Goal: Use online tool/utility: Utilize a website feature to perform a specific function

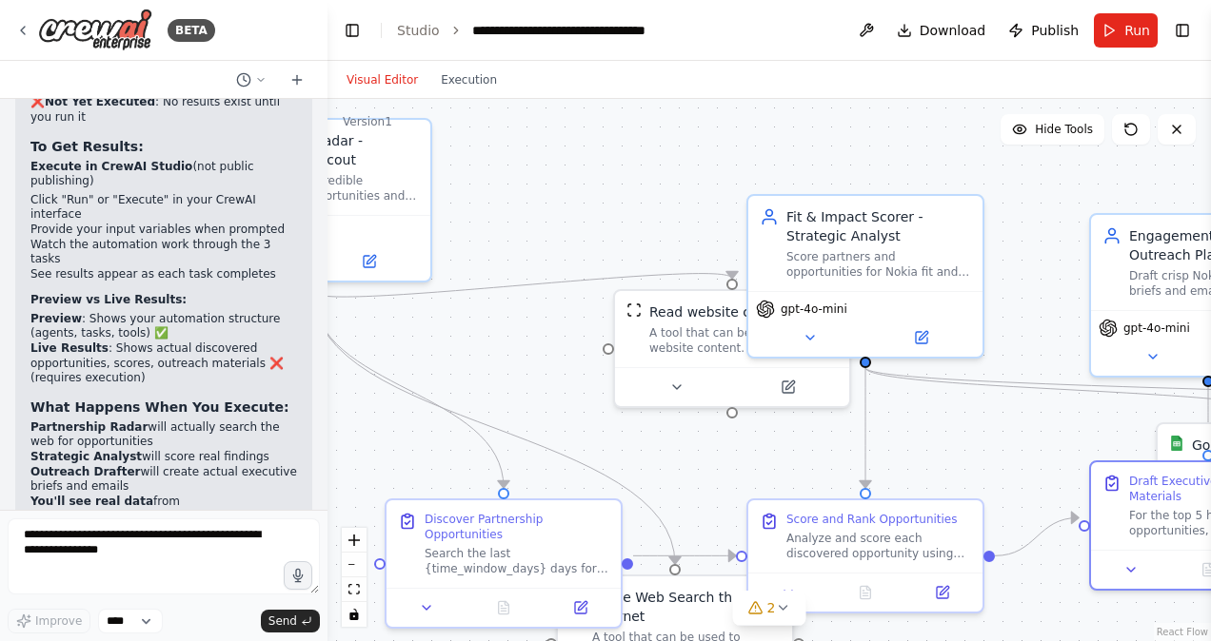
scroll to position [8420, 0]
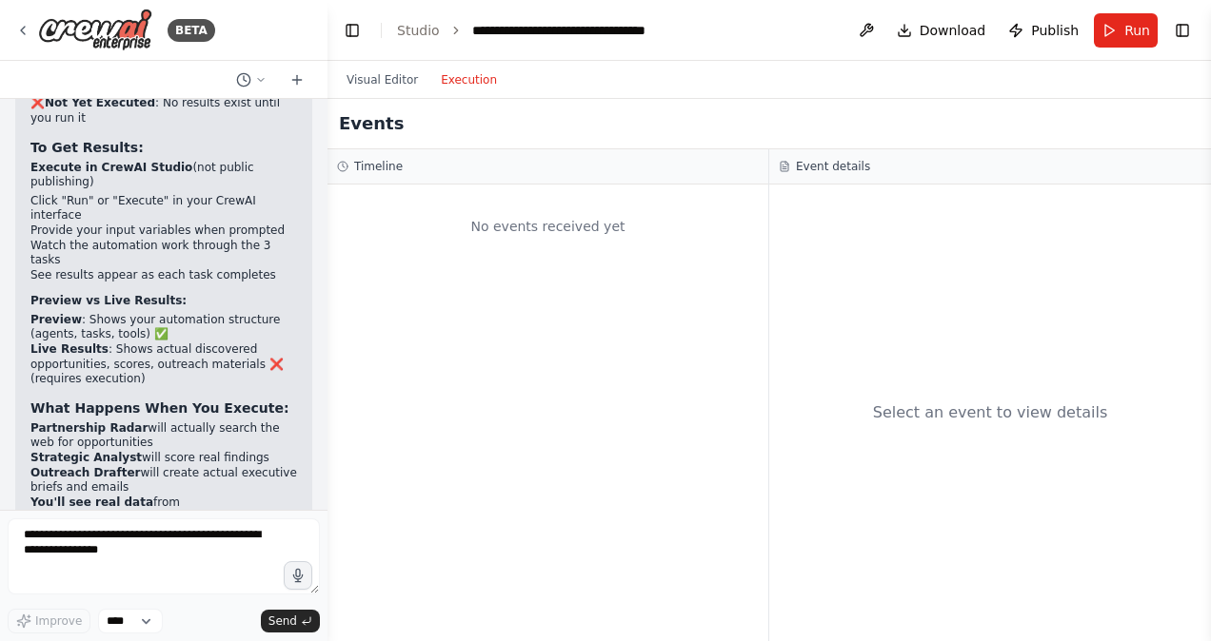
drag, startPoint x: 0, startPoint y: 0, endPoint x: 487, endPoint y: 82, distance: 494.1
click at [487, 82] on button "Execution" at bounding box center [468, 80] width 79 height 23
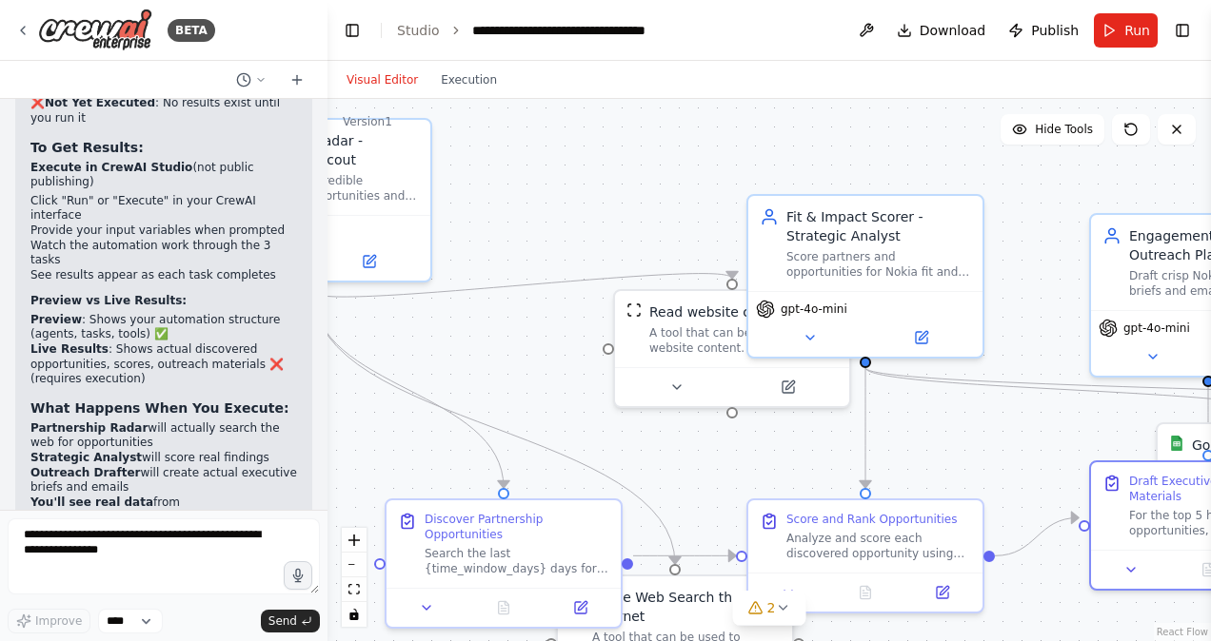
click at [381, 79] on button "Visual Editor" at bounding box center [382, 80] width 94 height 23
click at [1136, 27] on span "Run" at bounding box center [1137, 30] width 26 height 19
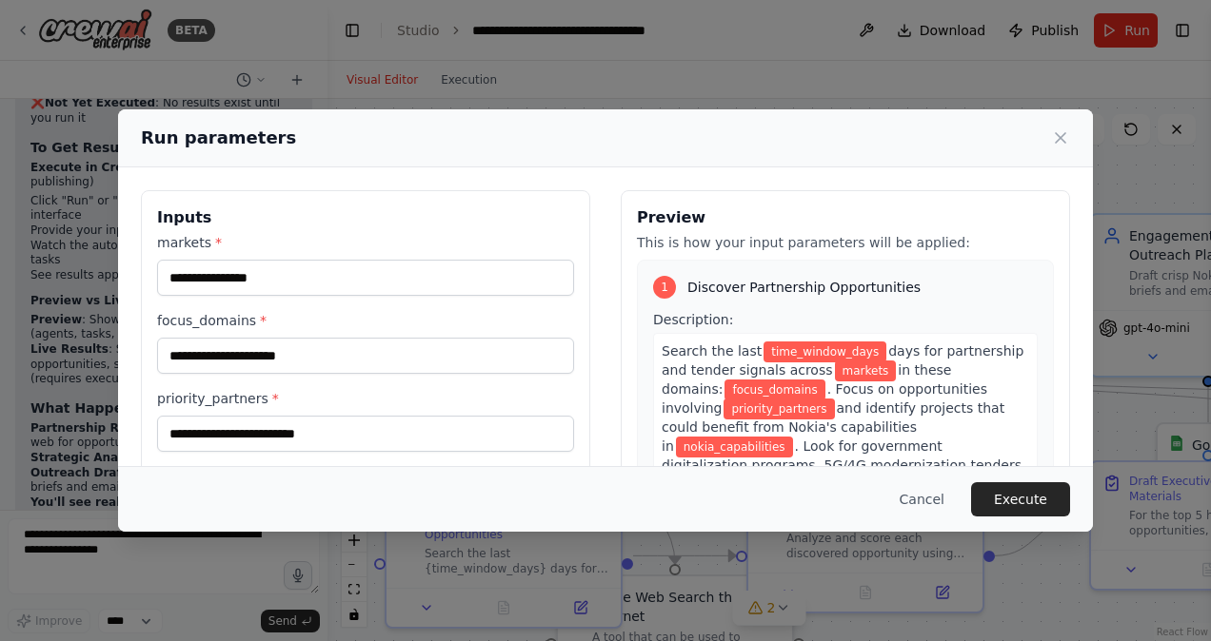
click at [658, 282] on div "1" at bounding box center [664, 287] width 23 height 23
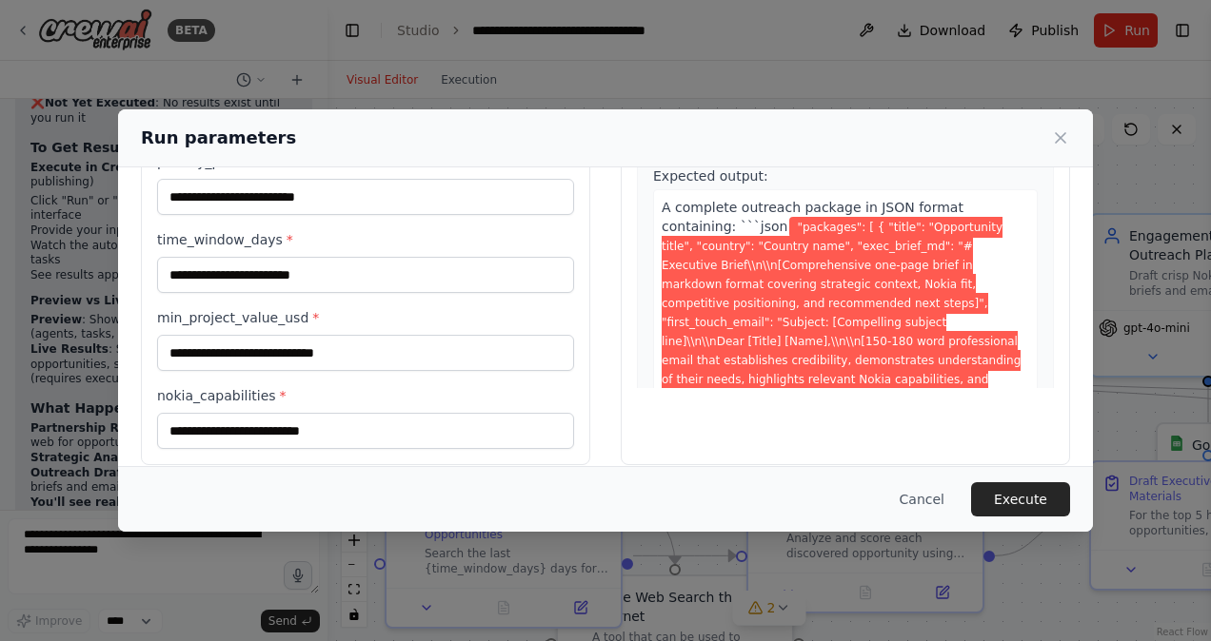
scroll to position [253, 0]
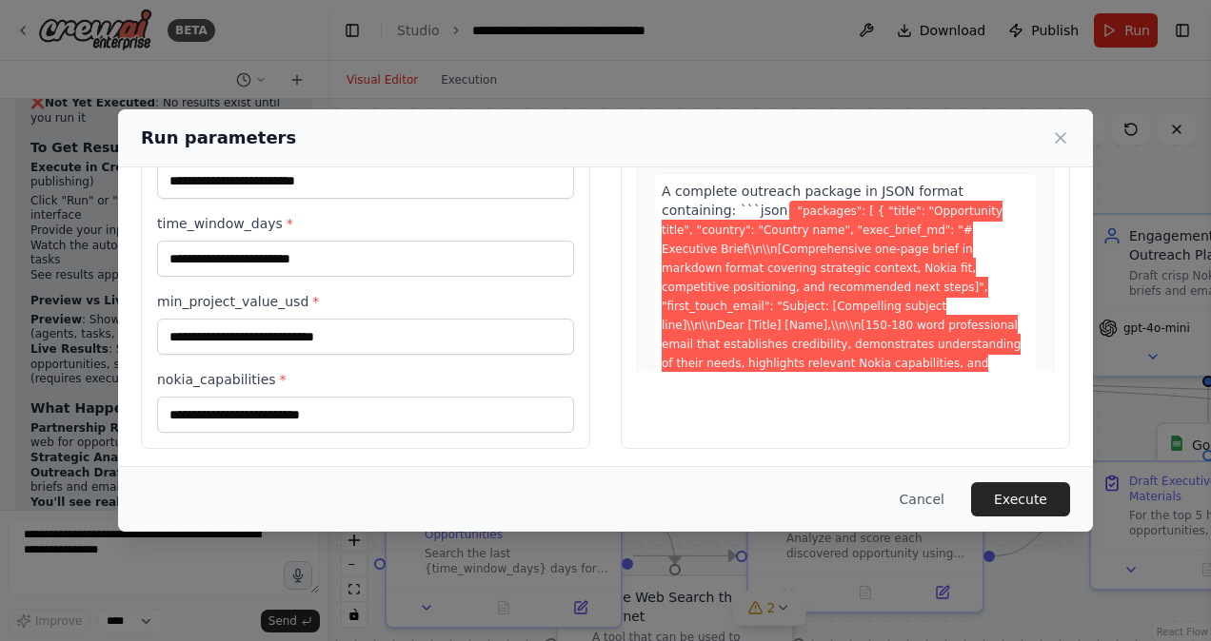
click at [1034, 69] on div "Run parameters Inputs markets * focus_domains * priority_partners * time_window…" at bounding box center [605, 320] width 1211 height 641
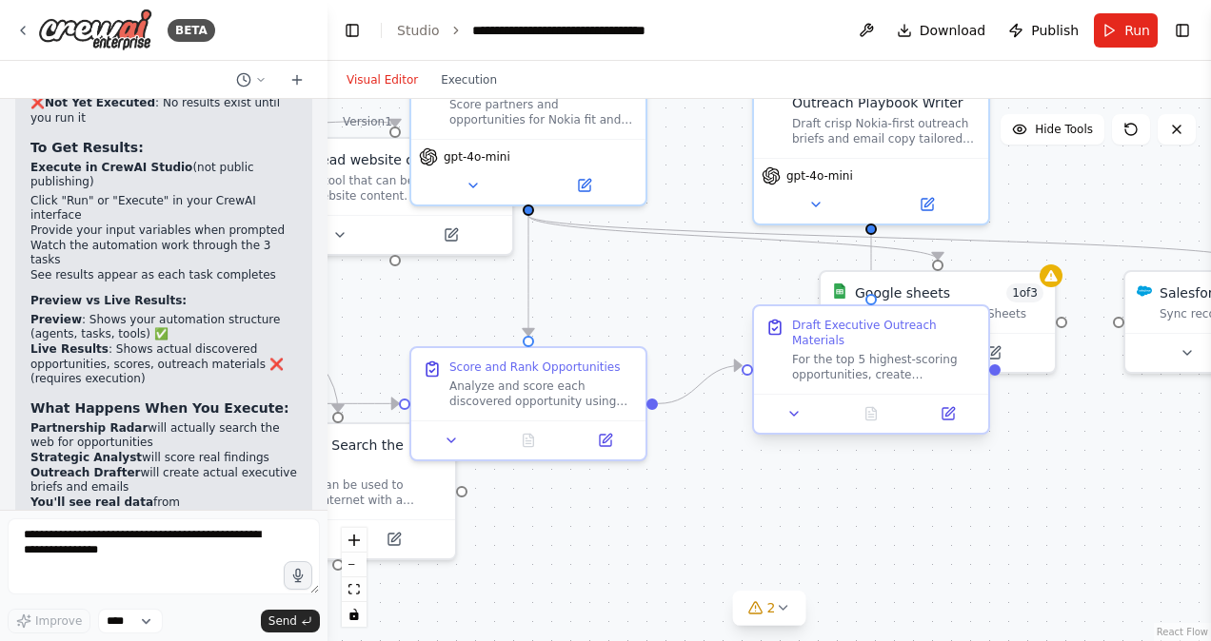
click at [915, 338] on div "Draft Executive Outreach Materials For the top 5 highest-scoring opportunities,…" at bounding box center [884, 350] width 185 height 65
click at [1058, 30] on span "Publish" at bounding box center [1055, 30] width 48 height 19
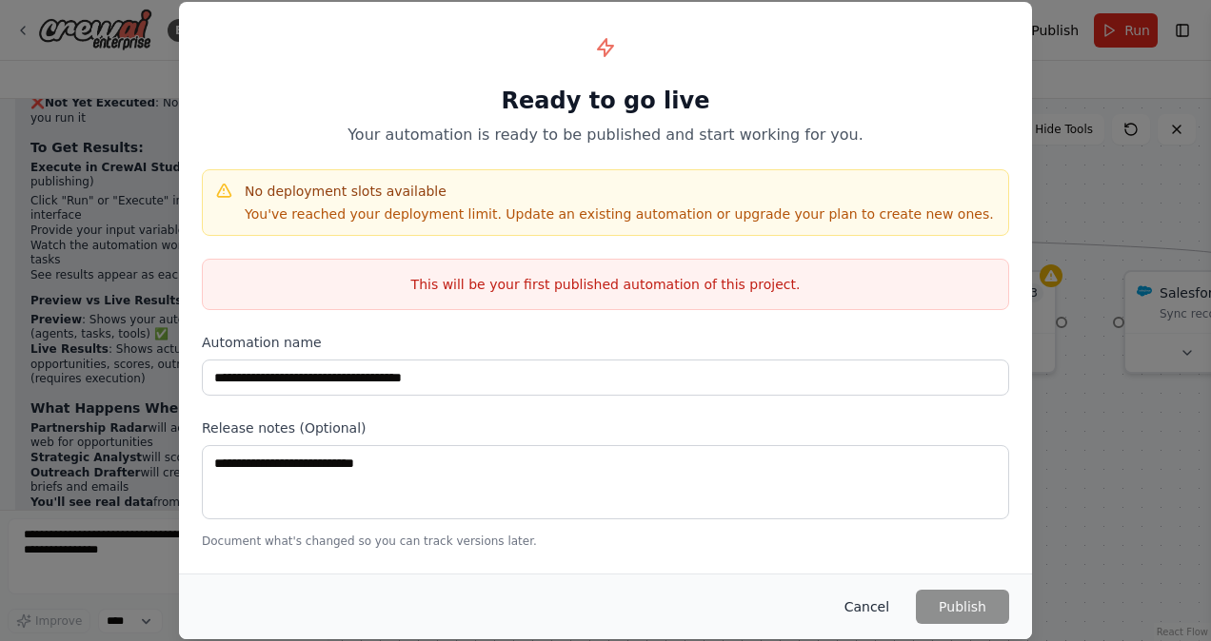
click at [885, 617] on button "Cancel" at bounding box center [866, 607] width 75 height 34
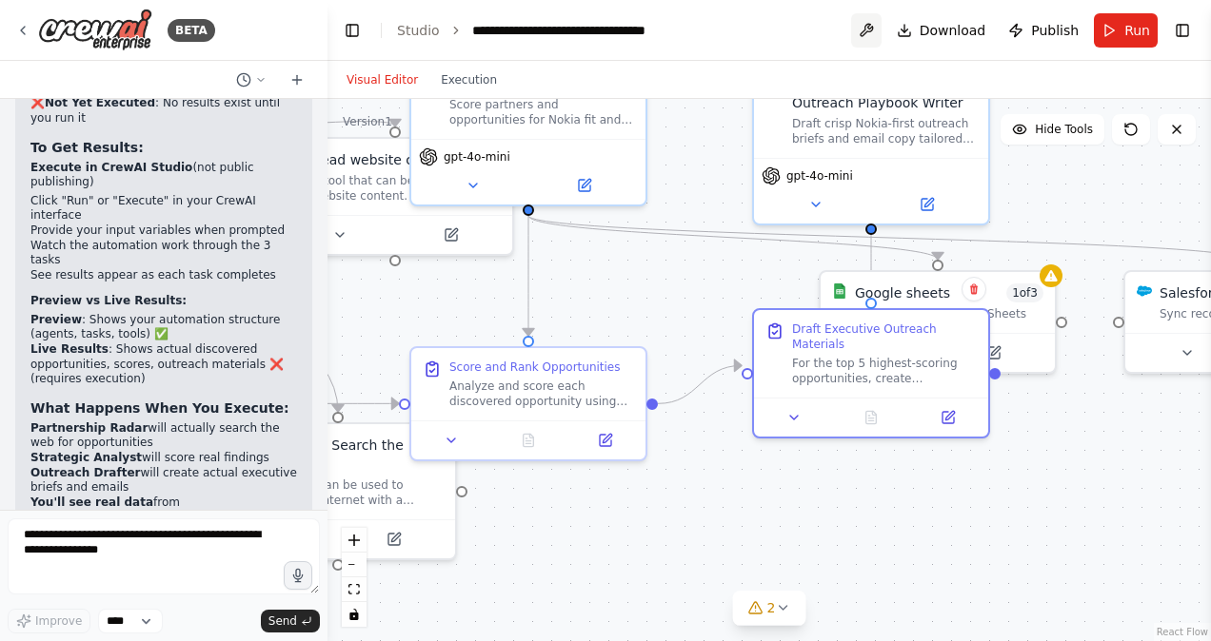
click at [881, 36] on button at bounding box center [866, 30] width 30 height 34
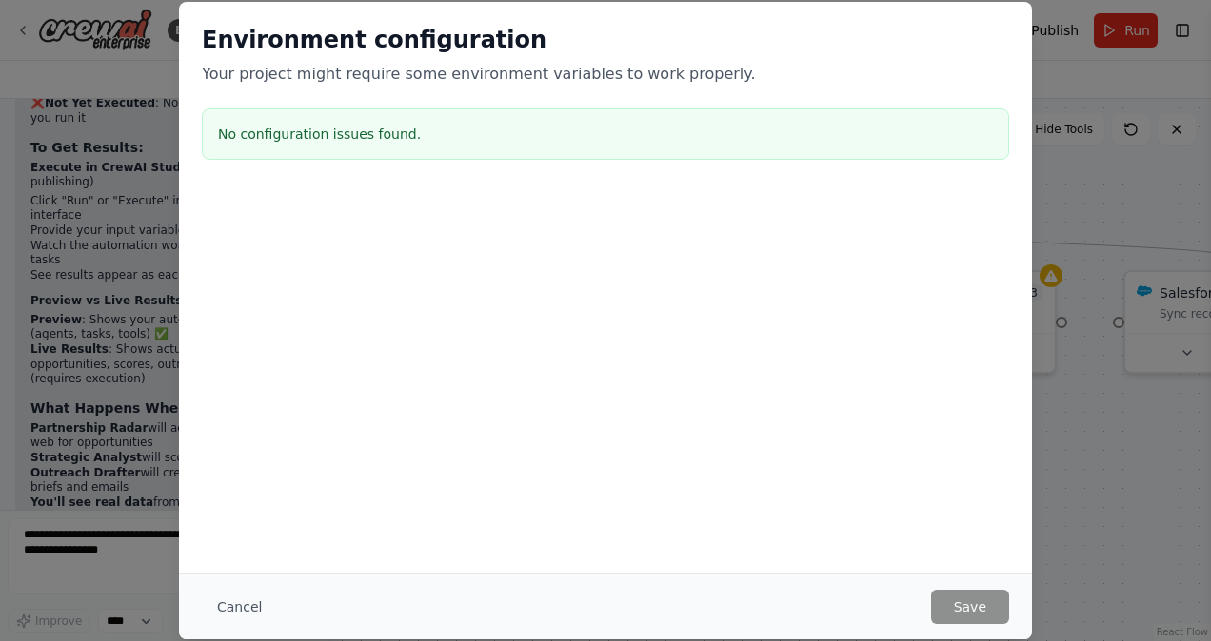
click at [1174, 300] on div "Environment configuration Your project might require some environment variables…" at bounding box center [605, 320] width 1211 height 641
click at [1119, 478] on div "Environment configuration Your project might require some environment variables…" at bounding box center [605, 320] width 1211 height 641
click at [238, 597] on button "Cancel" at bounding box center [239, 607] width 75 height 34
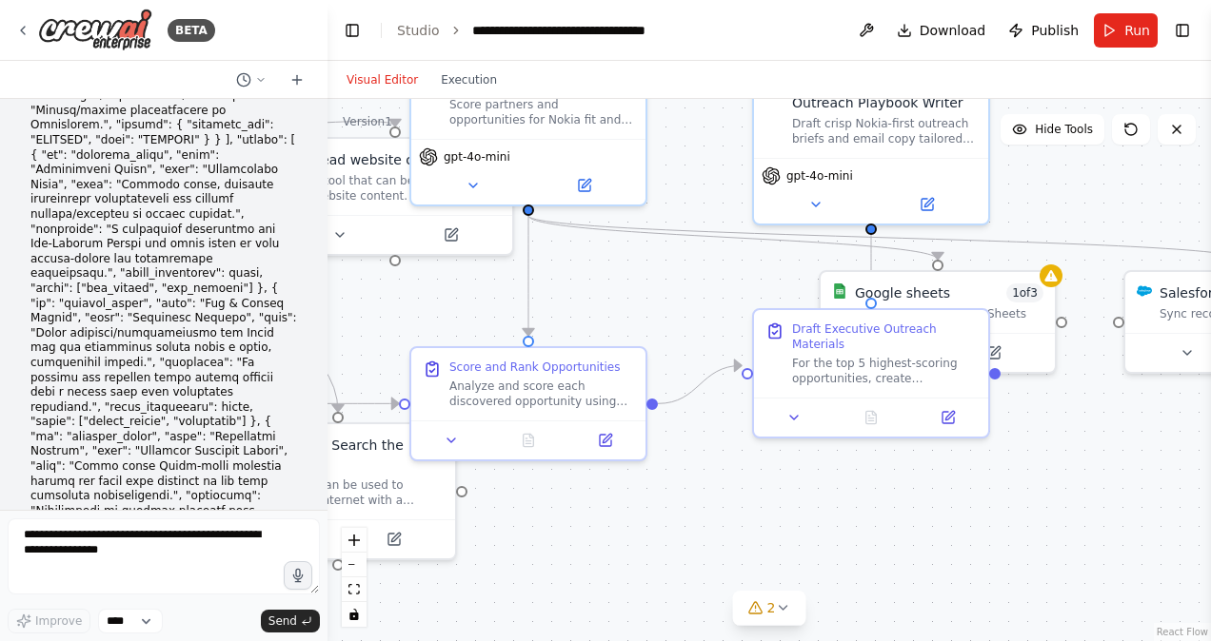
scroll to position [0, 0]
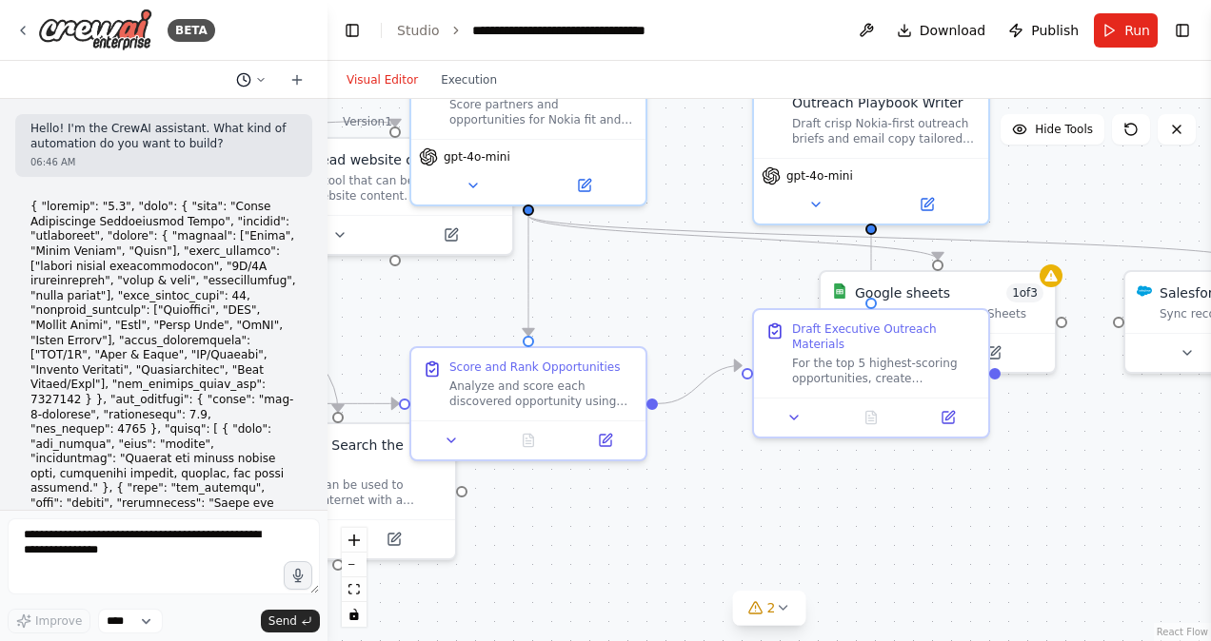
click at [268, 75] on button at bounding box center [251, 80] width 46 height 23
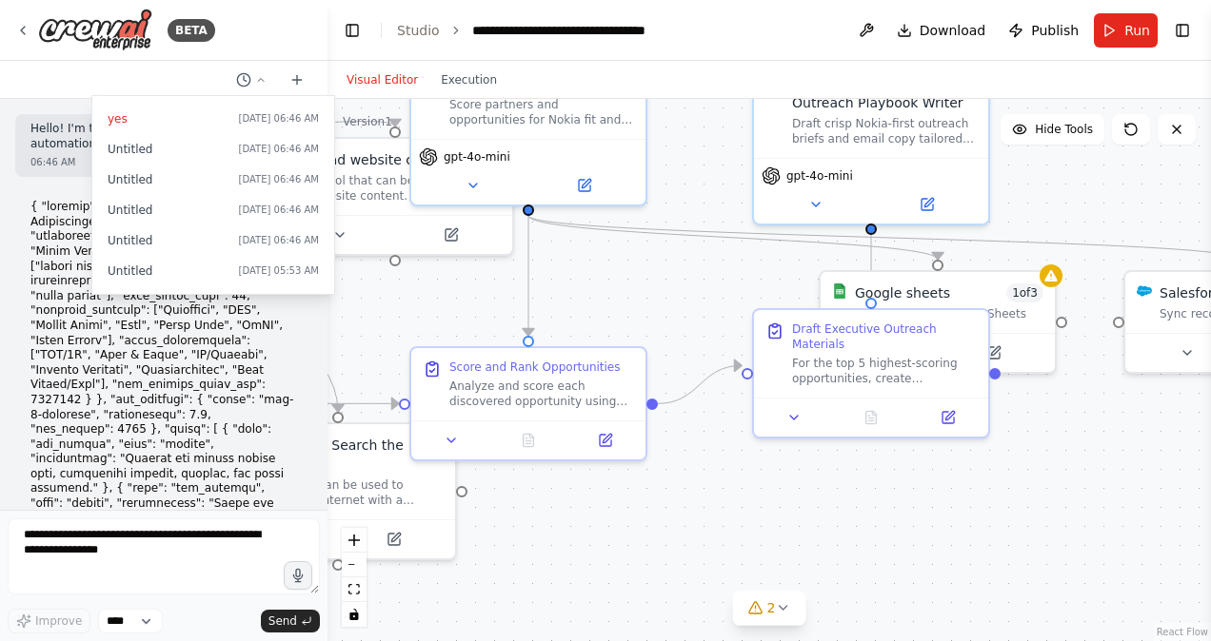
click at [301, 73] on div at bounding box center [163, 320] width 327 height 641
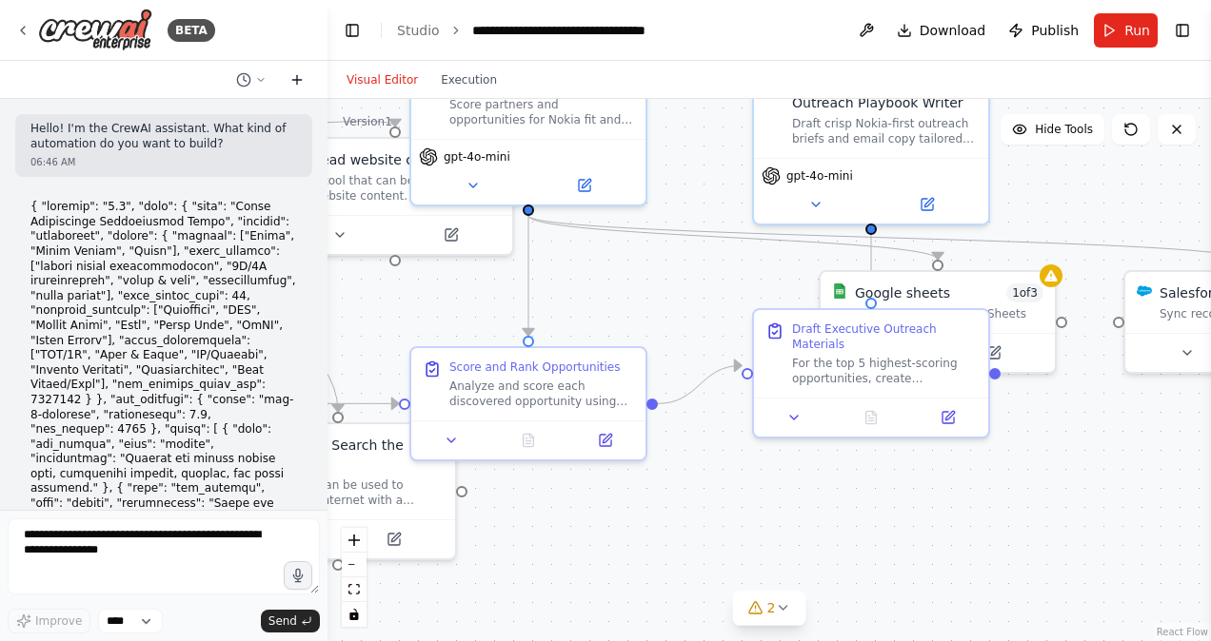
click at [301, 73] on icon at bounding box center [296, 79] width 15 height 15
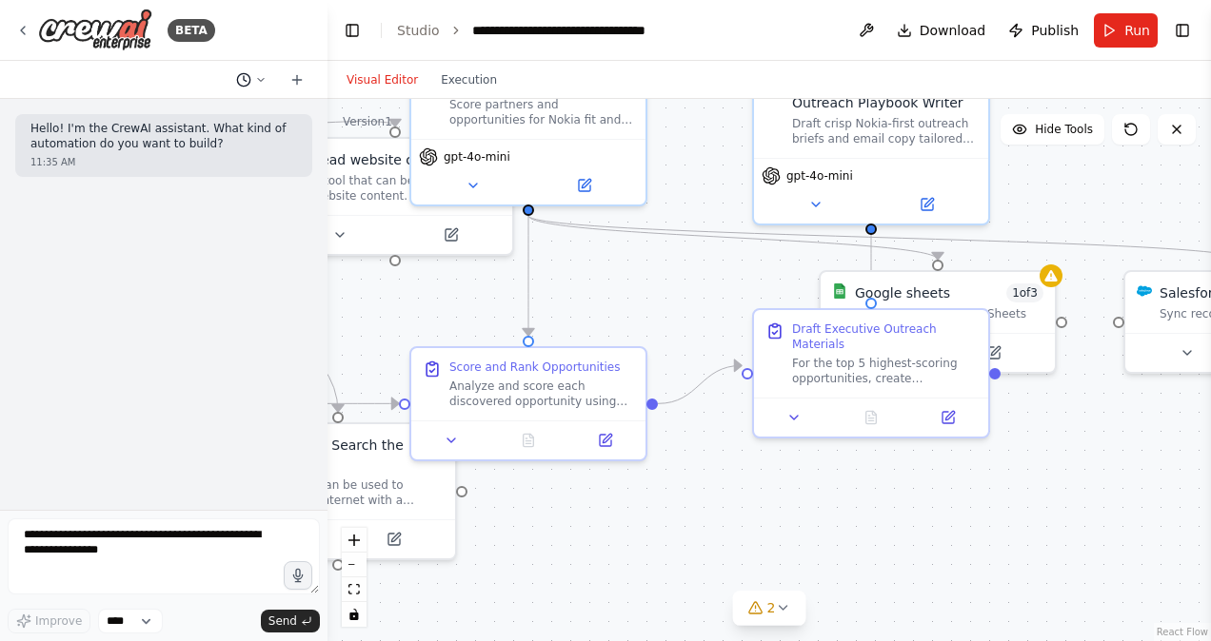
click at [265, 80] on icon at bounding box center [260, 79] width 11 height 11
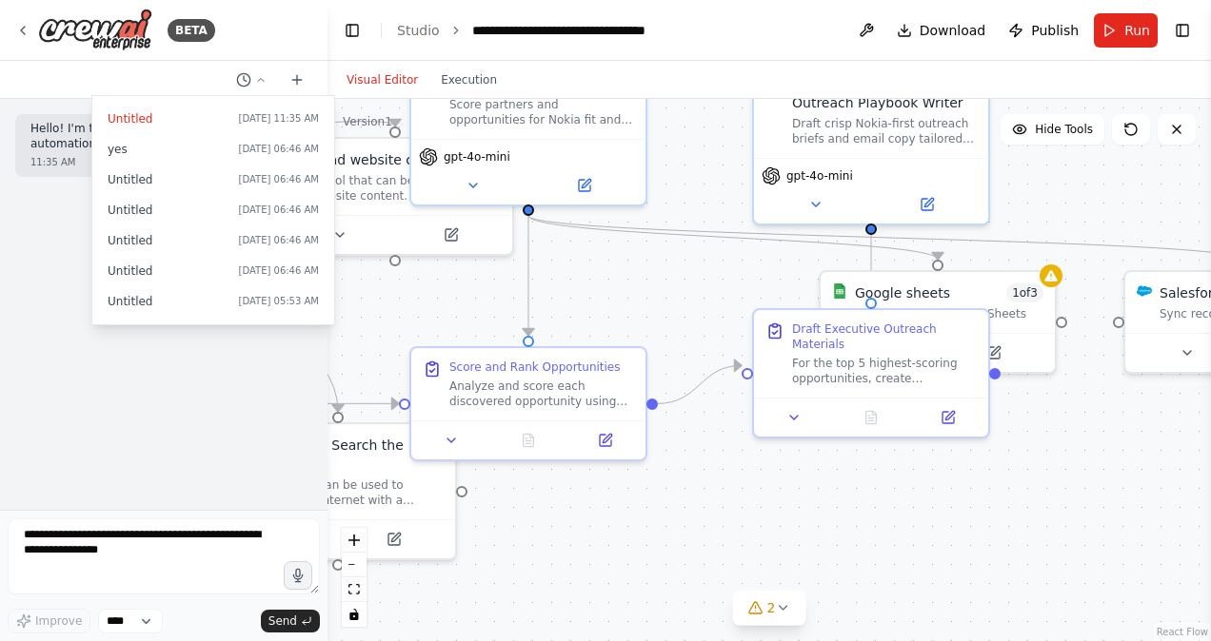
click at [29, 28] on div at bounding box center [163, 320] width 327 height 641
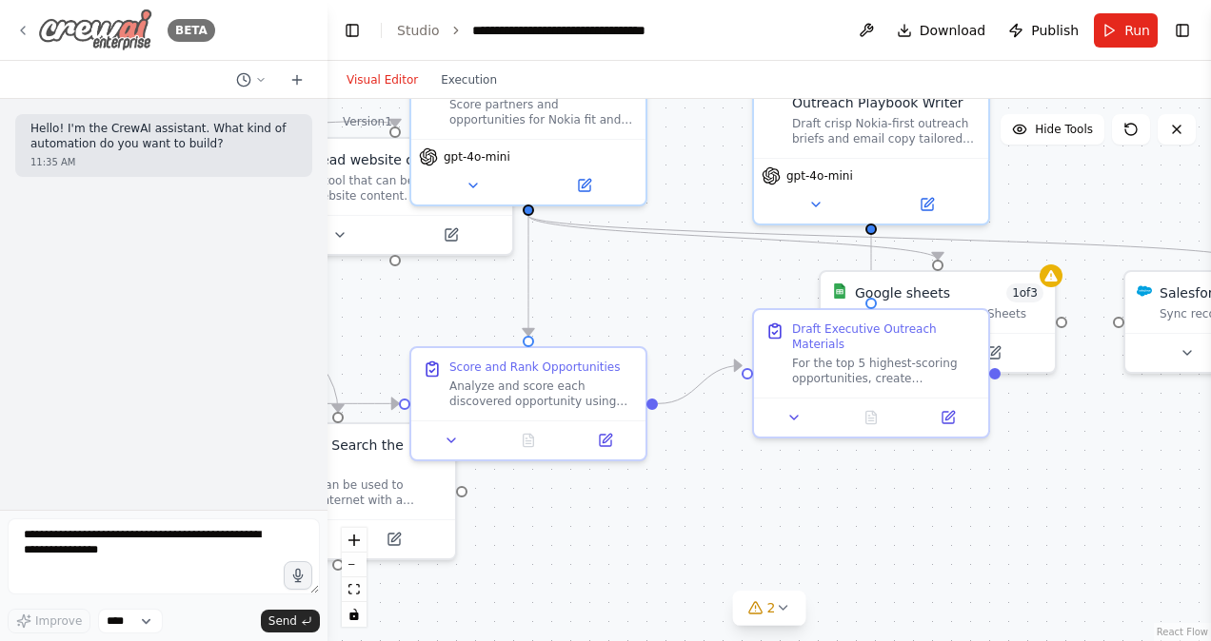
click at [27, 28] on icon at bounding box center [22, 30] width 15 height 15
